Goal: Task Accomplishment & Management: Complete application form

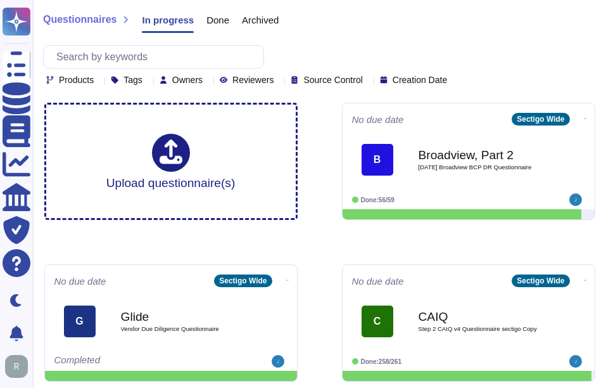
click at [547, 57] on div "Products Tags Owners Reviewers Source Control Creation Date" at bounding box center [319, 65] width 553 height 40
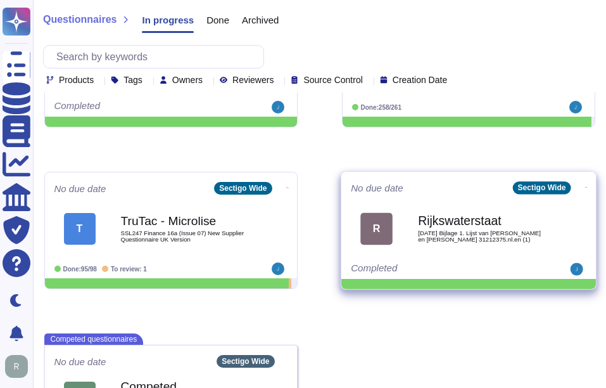
scroll to position [327, 0]
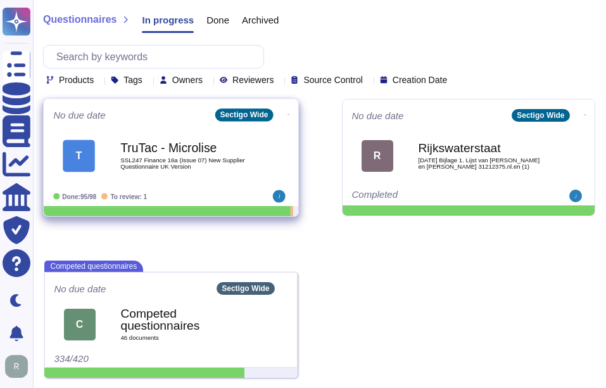
click at [180, 160] on span "SSL247 Finance 16a (Issue 07) New Supplier Questionnaire UK Version" at bounding box center [184, 163] width 128 height 12
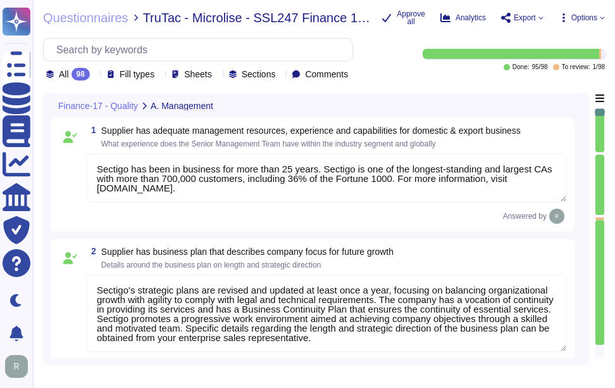
type textarea "Sectigo has been in business for more than 25 years. Sectigo is one of the long…"
type textarea "Sectigo's strategic plans are revised and updated at least once a year, focusin…"
type textarea "Safety is a critical factor at Sectigo, and we prioritize employee health and s…"
type textarea "Management conducts formal reviews of the Information Security Management Syste…"
click at [95, 75] on icon at bounding box center [95, 75] width 0 height 0
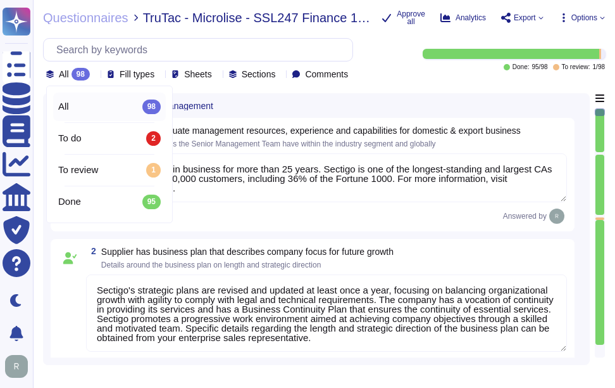
click at [102, 112] on div "All 98" at bounding box center [109, 106] width 103 height 14
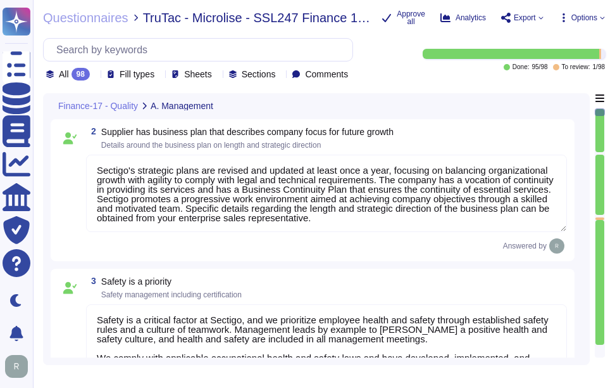
scroll to position [253, 0]
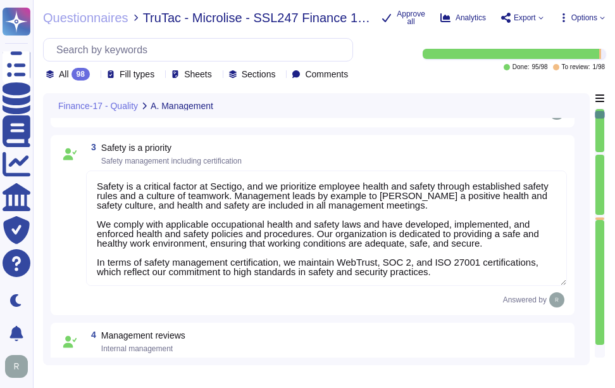
type textarea "Sectigo has more than 700,000 customers, including 36% of the Fortune 1000. The…"
type textarea "The work environment is regularly inspected to ensure a safe working environmen…"
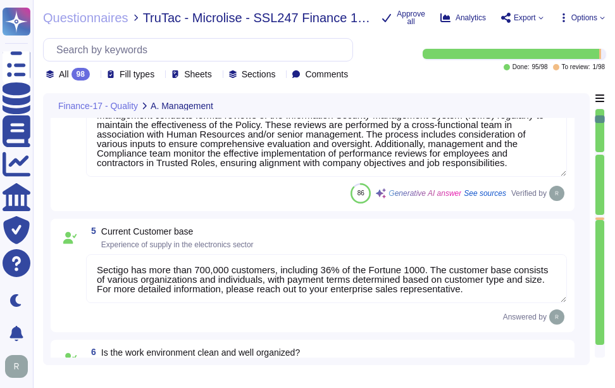
type textarea "No, We maintain WebTrust, SOC 2, and ISO 27001 certifications."
type textarea "We manage customer data in accordance with our ISO 27001 certification, which i…"
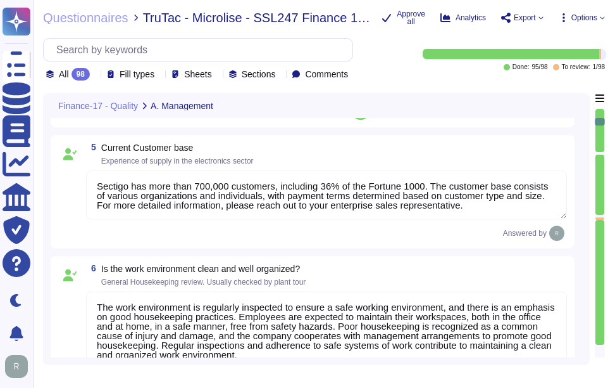
scroll to position [760, 0]
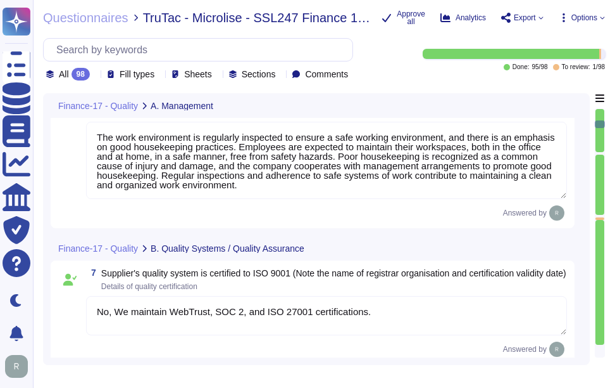
click at [601, 317] on div at bounding box center [600, 282] width 9 height 125
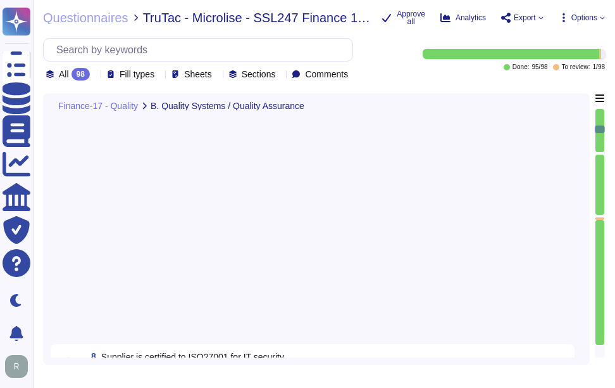
type textarea "No. We maintain WebTrust, SOC 2, and ISO 27001 certifications."
type textarea "Our organization conducts extensive internal audits year-round, utilizing a "cl…"
type textarea "Sectigo employs a systematic Quality Assurance (QA) program that integrates bot…"
type textarea "We have systematic process to manage documents and records."
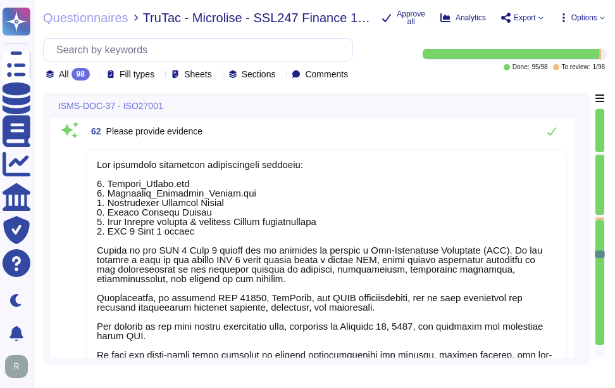
type textarea "[DATE]"
type textarea "Yes, our organization has documented and approved information security policies…"
type textarea "The available supporting documentation includes: 1. Privacy_Policy.pdf 2. Educa…"
type textarea "Yes, we have secure remote access procedures and policies in place that are doc…"
type textarea "Loremip dolorsit ametconsectet adipiscin el sed doe temporinc utl etdoloremag a…"
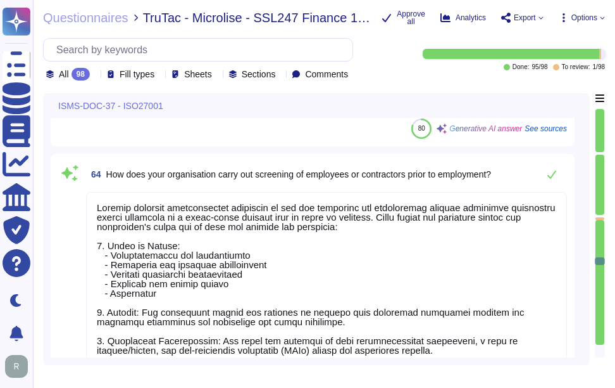
type textarea "All personnel must agree to and sign the terms and conditions detailed in their…"
type textarea "Sectigo provides a comprehensive security awareness and data privacy training p…"
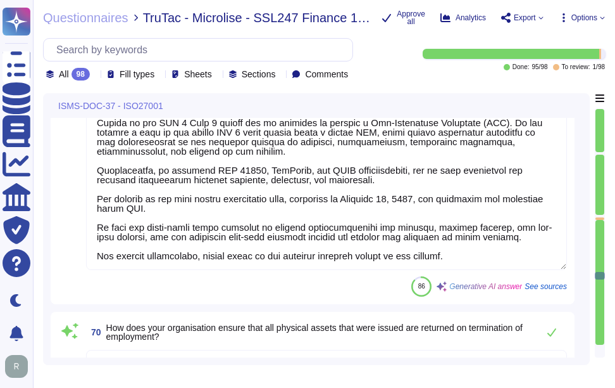
type textarea "The available supporting documentation includes: 1. Privacy_Policy.pdf 2. Educa…"
type textarea "Our organization ensures the return of all physical assets issued upon terminat…"
type textarea "Sectigo classifies assets based on their criticality using a risk-based approac…"
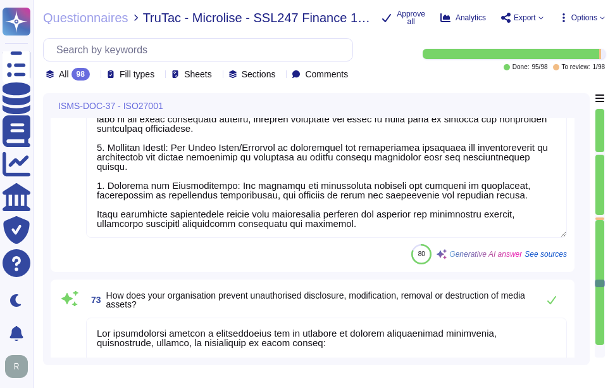
type textarea "Sectigo has developed and implemented a comprehensive set of procedures for inf…"
type textarea "Our organization employs a comprehensive set of measures to prevent unauthorize…"
type textarea "No."
type textarea "Loremip dol sitametcons a elitseddoeius Tempor Incidid Utlabo etdo magnaal enim…"
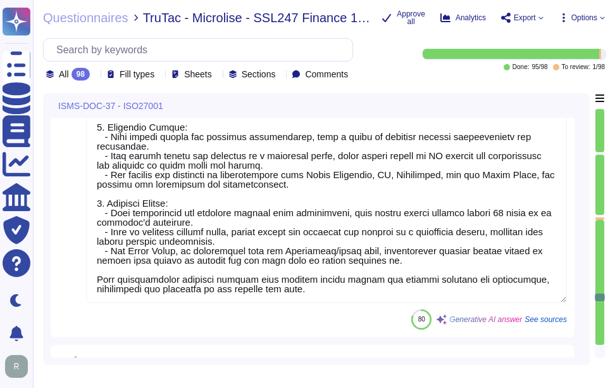
type textarea "Our organization has a structured process for granting, reviewing, and removing…"
type textarea "Our Solution is a SaaS offering and the data entry is managed by the Customer. …"
type textarea "Our organization enforces a comprehensive strong password management system tha…"
type textarea "Please see attached Access Control Policy"
type textarea "Our organization has implemented a comprehensive physical security program that…"
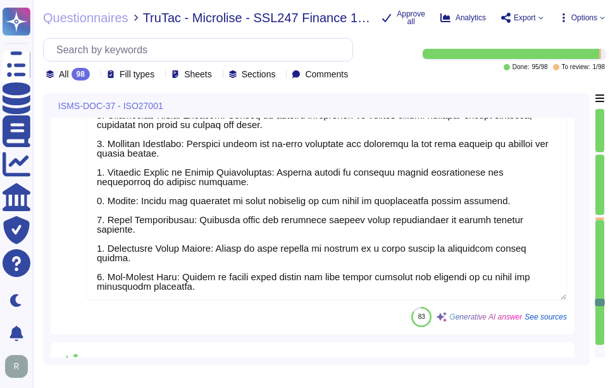
type textarea "Yes, our organization has documented procedures in place for both 'Clear Desk' …"
type textarea "We have implemented a systematic process to manage documents and records, ensur…"
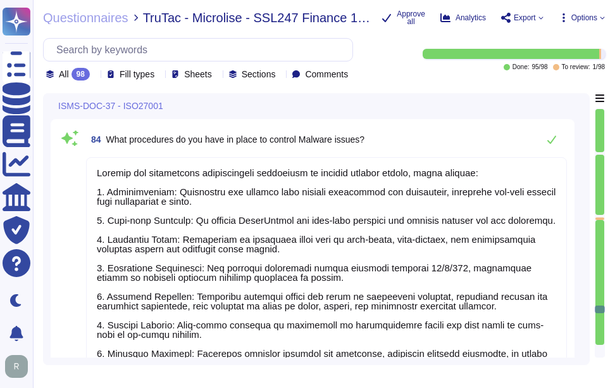
type textarea "Our Solution is a SaaS offering and all data can be viewed in the SCM solution."
type textarea "Sectigo has established comprehensive procedures to control malware issues, whi…"
type textarea "Our backup procedures for information storage, including customer and supplier …"
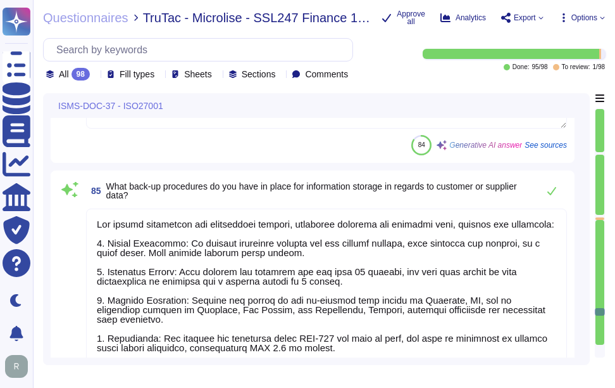
type textarea "We have established a formal process to control the installation of software an…"
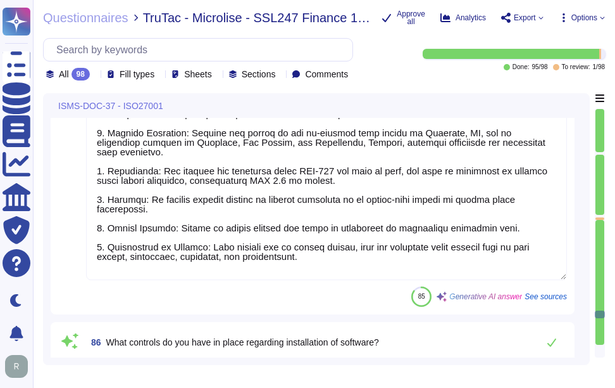
type textarea "Sectigo has established a comprehensive vulnerability management program that i…"
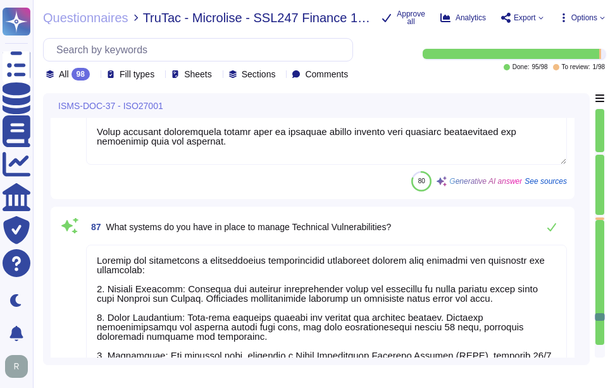
scroll to position [16594, 0]
type textarea "We ensure the security of information during transfer, both internally and exte…"
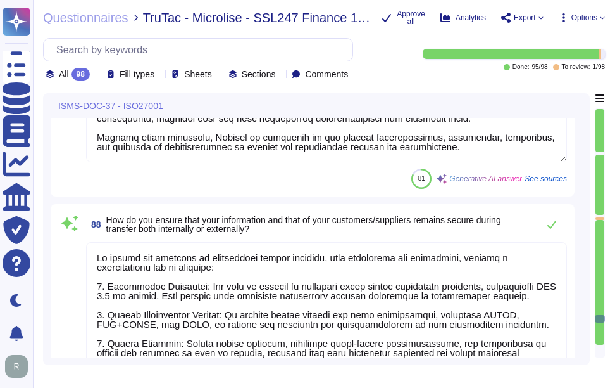
scroll to position [16911, 0]
type textarea "Supplier assessments and evaluations are conducted through a structured monitor…"
click at [600, 110] on div at bounding box center [600, 130] width 9 height 43
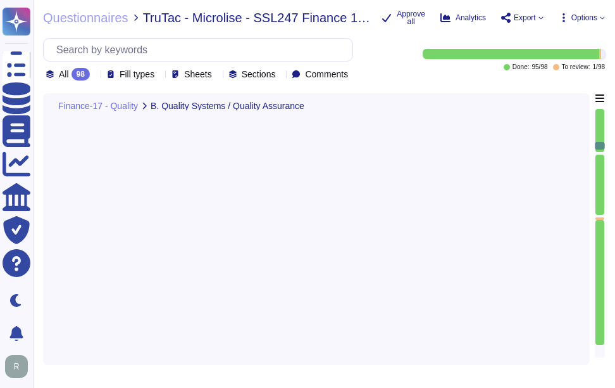
scroll to position [0, 0]
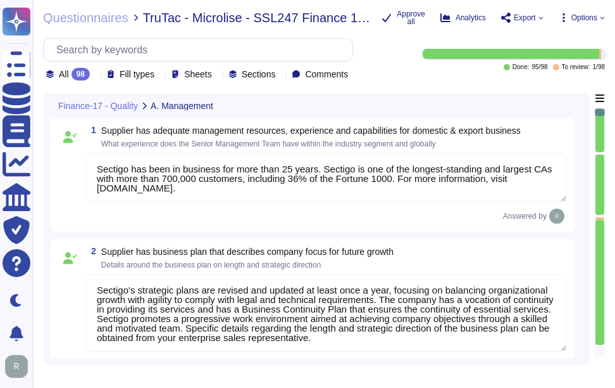
type textarea "Sectigo has been in business for more than 25 years. Sectigo is one of the long…"
type textarea "Sectigo's strategic plans are revised and updated at least once a year, focusin…"
type textarea "Safety is a critical factor at Sectigo, and we prioritize employee health and s…"
type textarea "Management conducts formal reviews of the Information Security Management Syste…"
